Goal: Task Accomplishment & Management: Complete application form

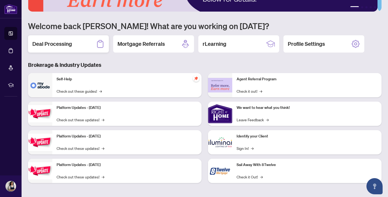
click at [61, 43] on h2 "Deal Processing" at bounding box center [52, 44] width 40 height 8
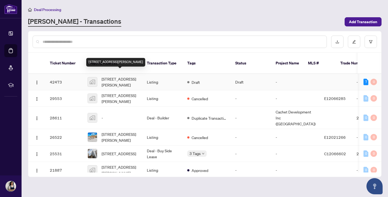
click at [121, 76] on span "[STREET_ADDRESS][PERSON_NAME]" at bounding box center [120, 82] width 37 height 12
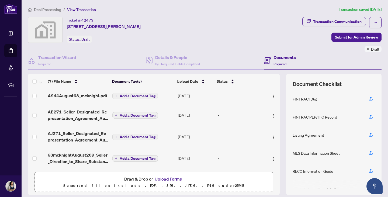
scroll to position [64, 0]
click at [355, 36] on span "Submit for Admin Review" at bounding box center [356, 37] width 43 height 9
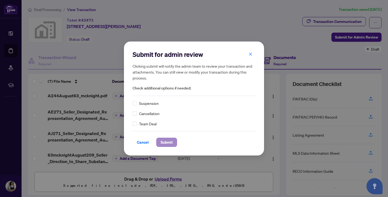
click at [167, 142] on span "Submit" at bounding box center [166, 142] width 12 height 9
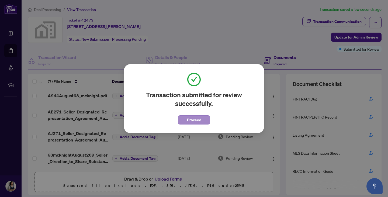
click at [194, 120] on span "Proceed" at bounding box center [194, 120] width 14 height 9
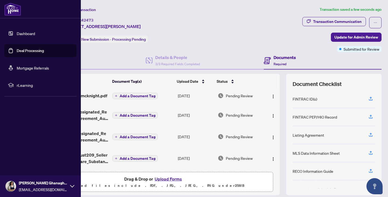
click at [27, 50] on link "Deal Processing" at bounding box center [30, 50] width 27 height 5
